Goal: Task Accomplishment & Management: Use online tool/utility

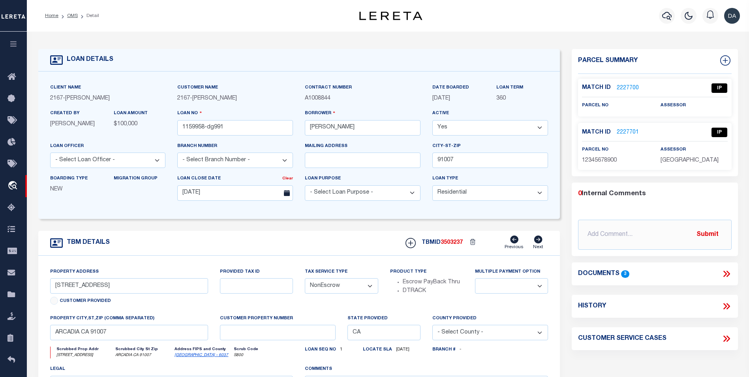
select select "10"
select select "NonEscrow"
click at [727, 273] on icon at bounding box center [725, 274] width 4 height 6
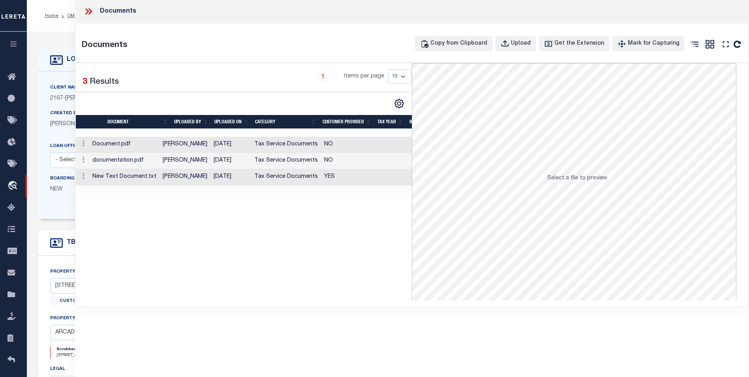
click at [91, 13] on icon at bounding box center [88, 11] width 10 height 10
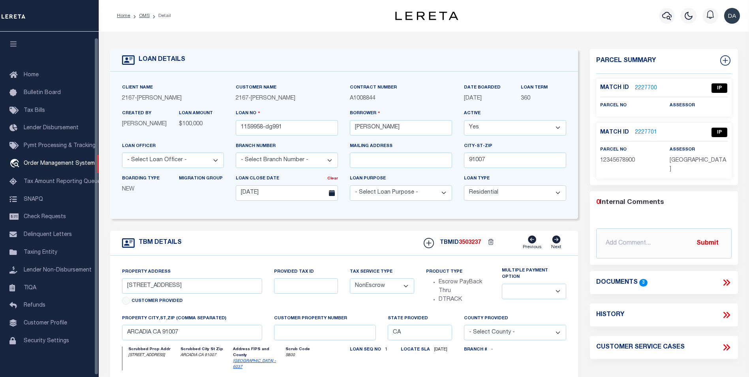
select select "10"
select select "NonEscrow"
